Goal: Information Seeking & Learning: Learn about a topic

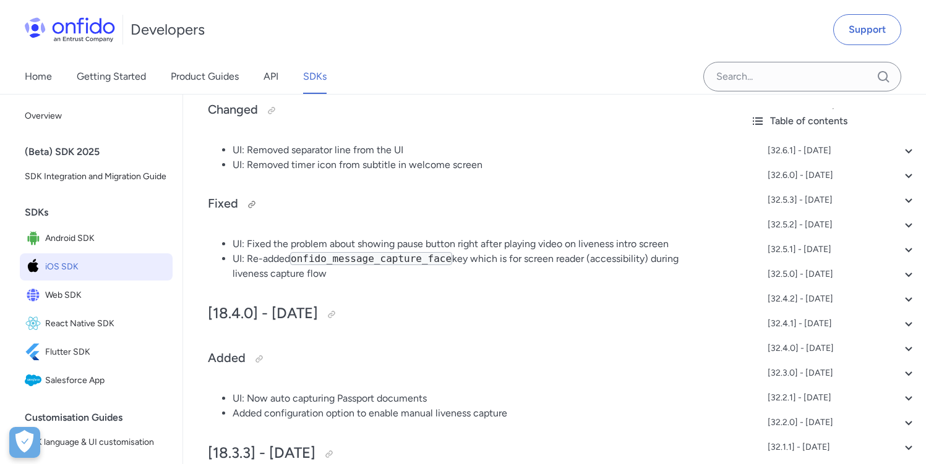
scroll to position [21894, 0]
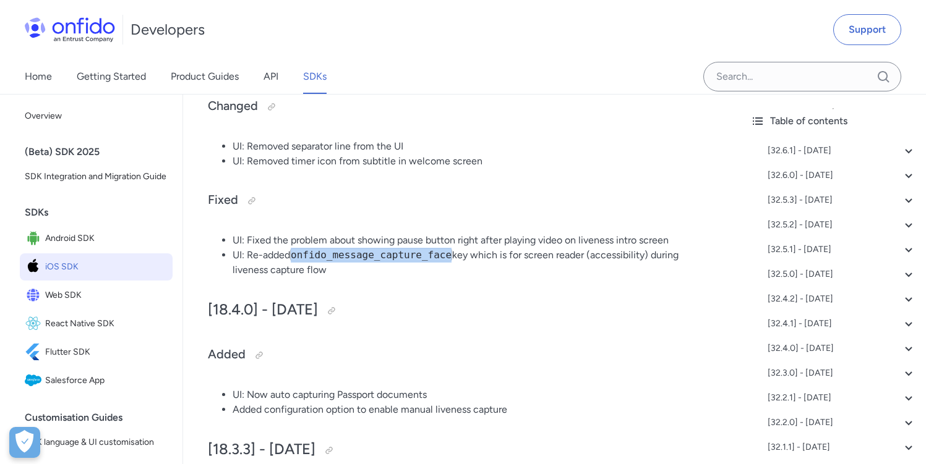
click at [383, 262] on code "onfido_message_capture_face" at bounding box center [371, 255] width 162 height 13
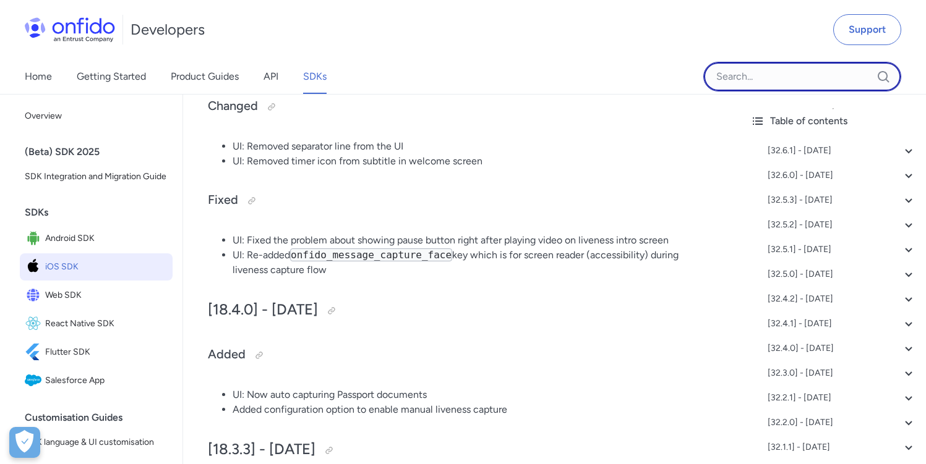
click at [756, 75] on input "Onfido search input field" at bounding box center [802, 77] width 198 height 30
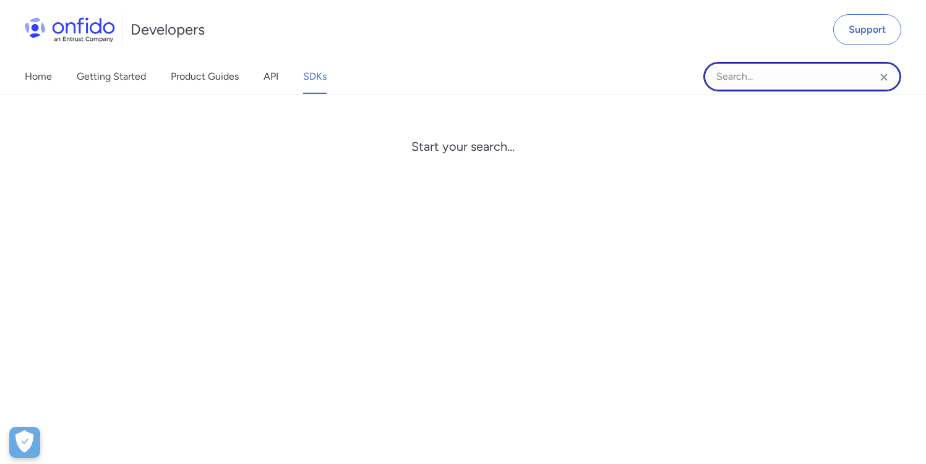
paste input "onfido_message_capture_face"
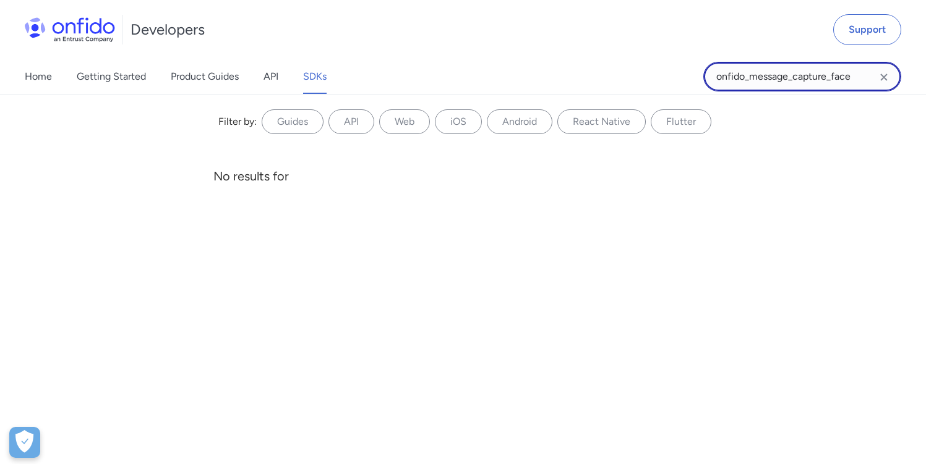
type input "onfido_message_capture_face"
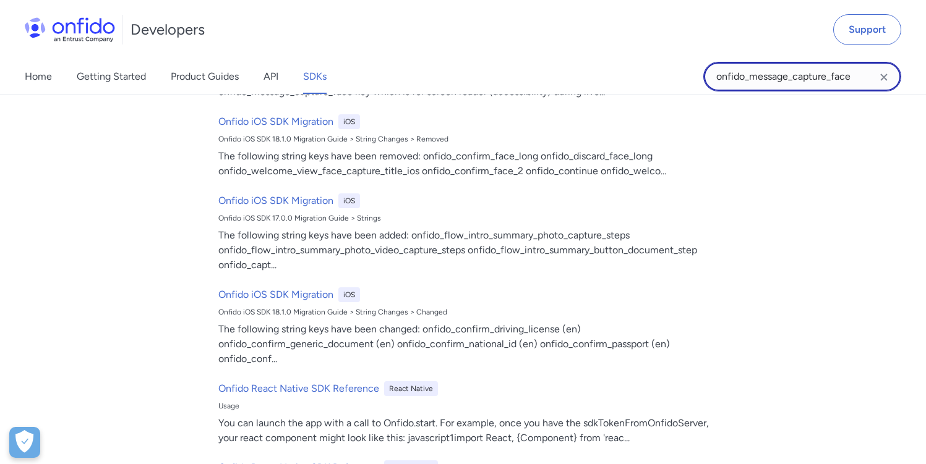
scroll to position [0, 0]
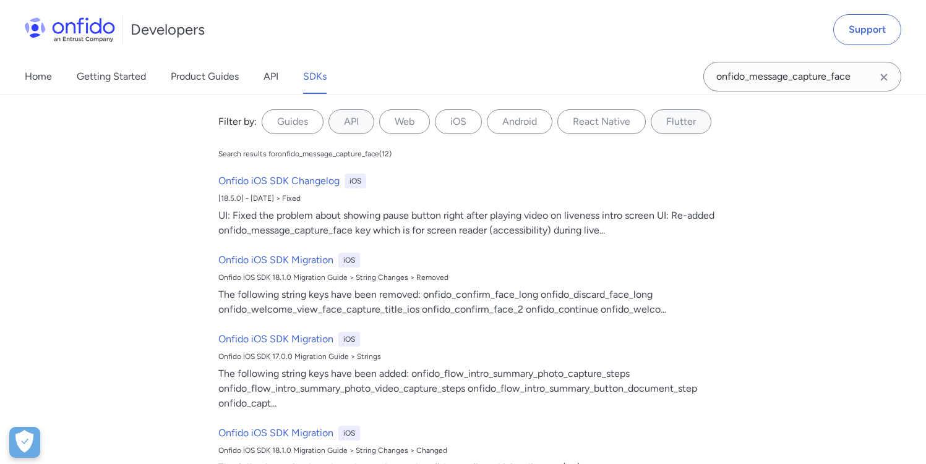
click at [885, 79] on icon "Clear search field button" at bounding box center [883, 77] width 7 height 7
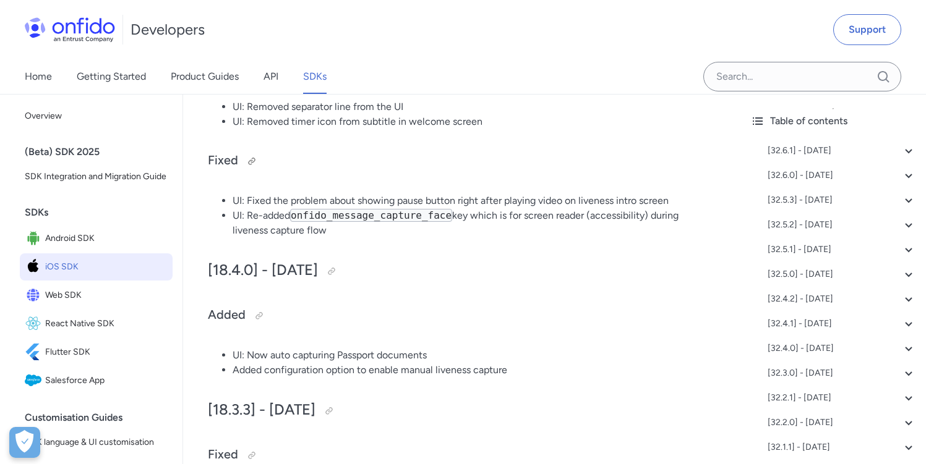
scroll to position [21928, 0]
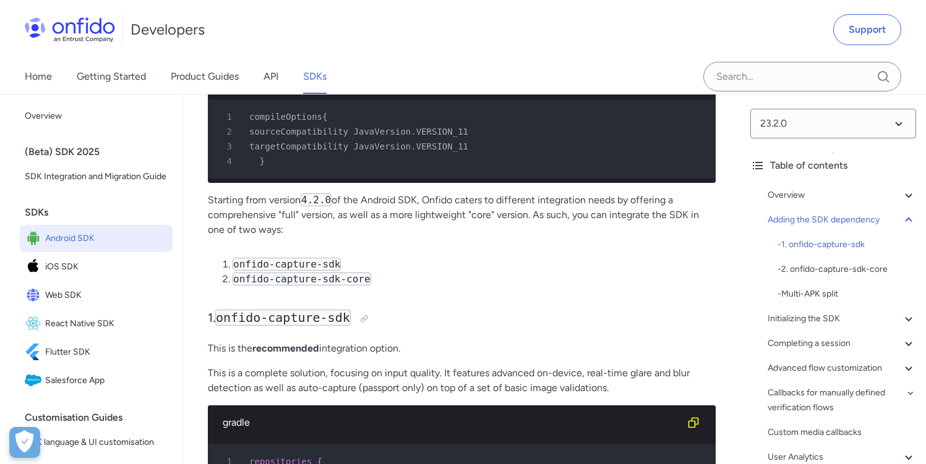
scroll to position [1056, 0]
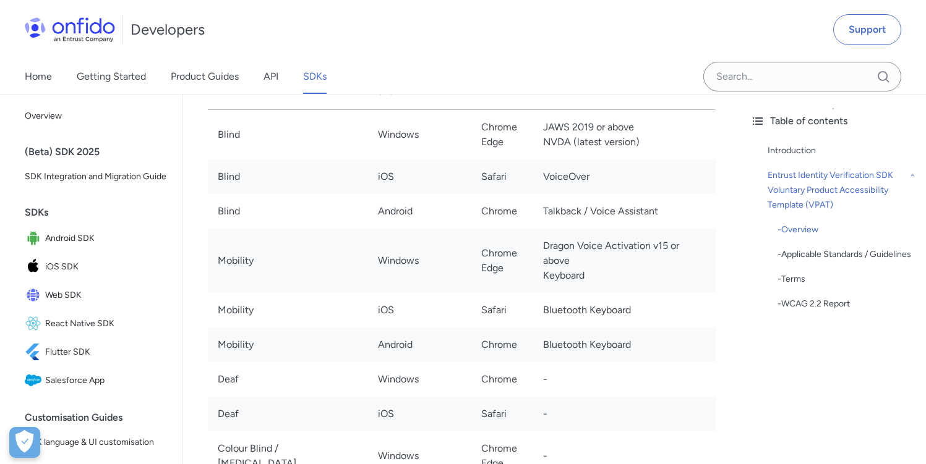
scroll to position [1209, 0]
